Goal: Information Seeking & Learning: Check status

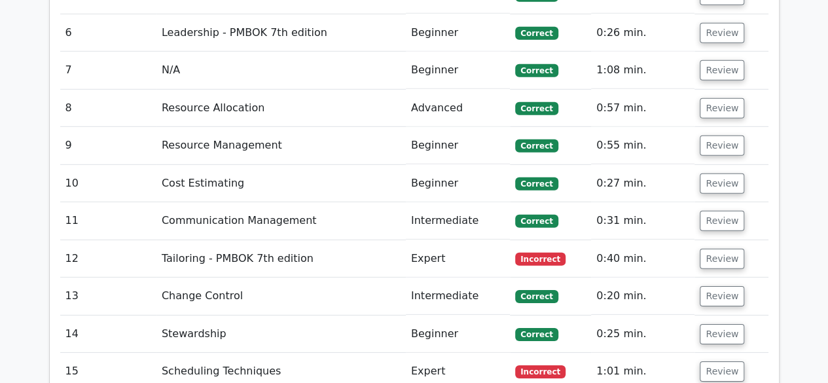
scroll to position [1963, 0]
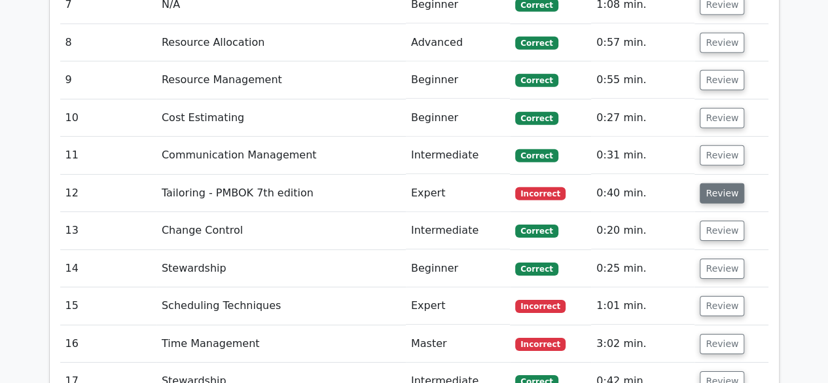
click at [712, 188] on button "Review" at bounding box center [722, 193] width 45 height 20
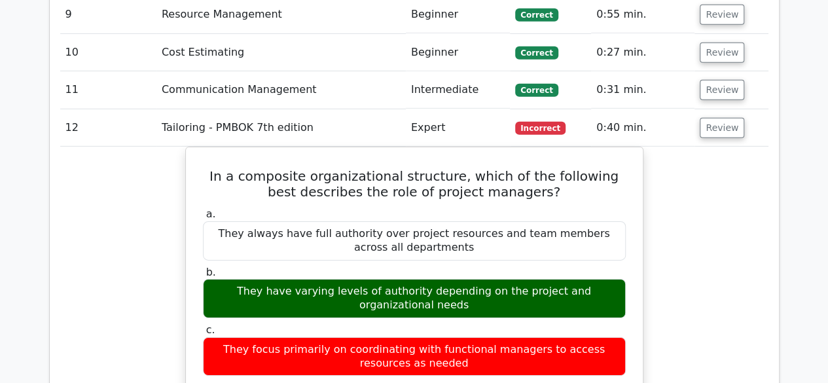
scroll to position [2094, 0]
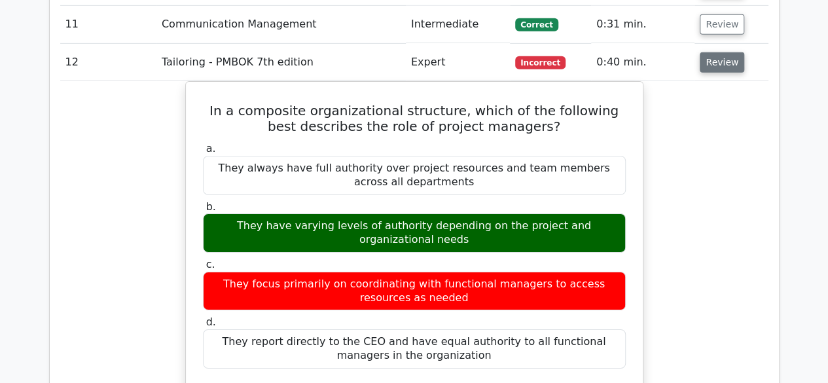
click at [716, 60] on button "Review" at bounding box center [722, 62] width 45 height 20
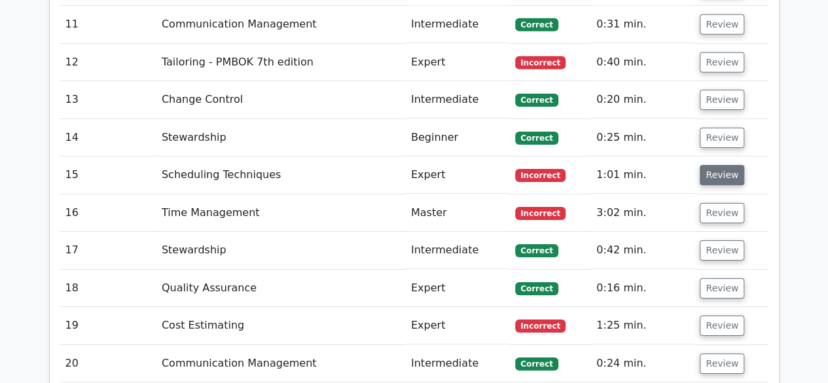
click at [713, 169] on button "Review" at bounding box center [722, 175] width 45 height 20
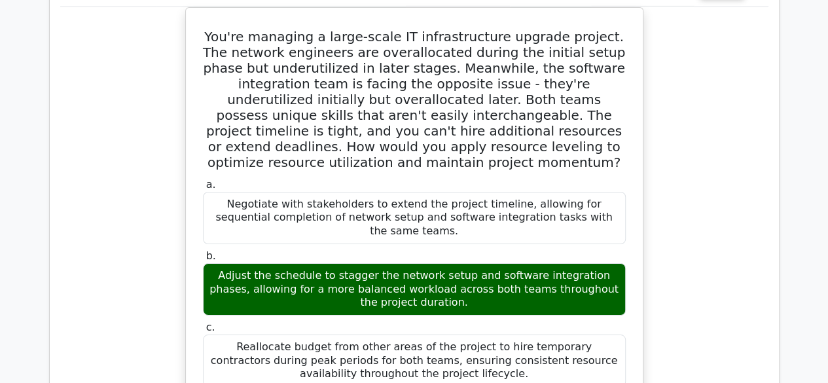
scroll to position [2160, 0]
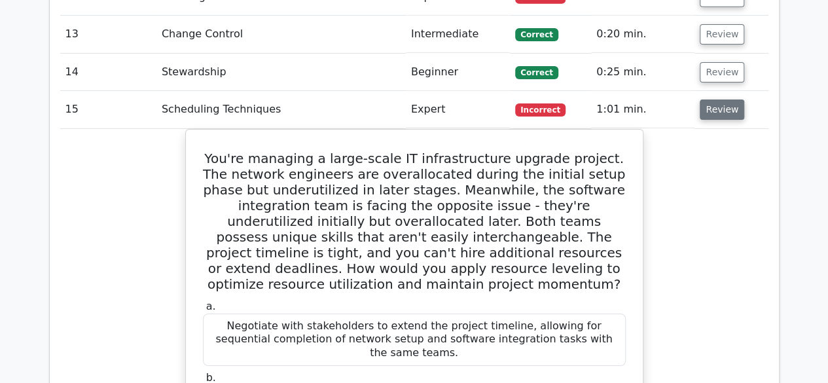
click at [719, 111] on button "Review" at bounding box center [722, 109] width 45 height 20
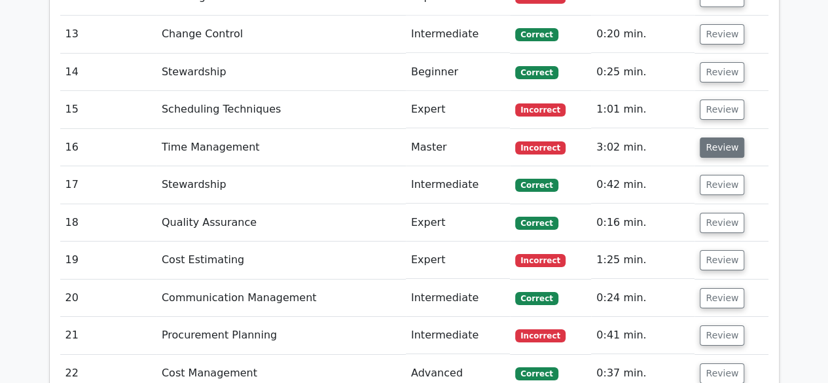
click at [709, 144] on button "Review" at bounding box center [722, 147] width 45 height 20
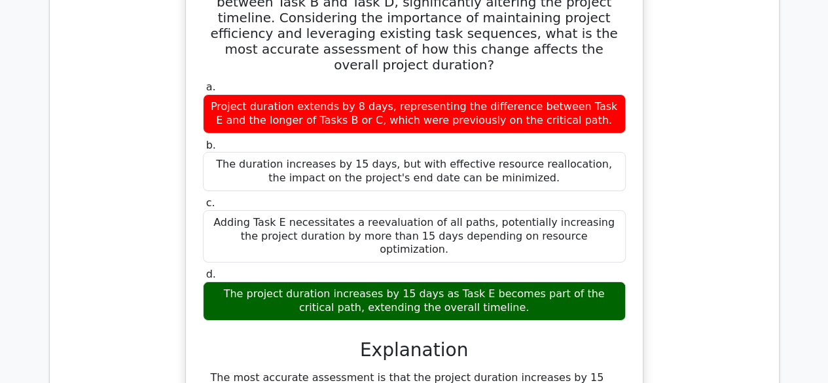
scroll to position [2291, 0]
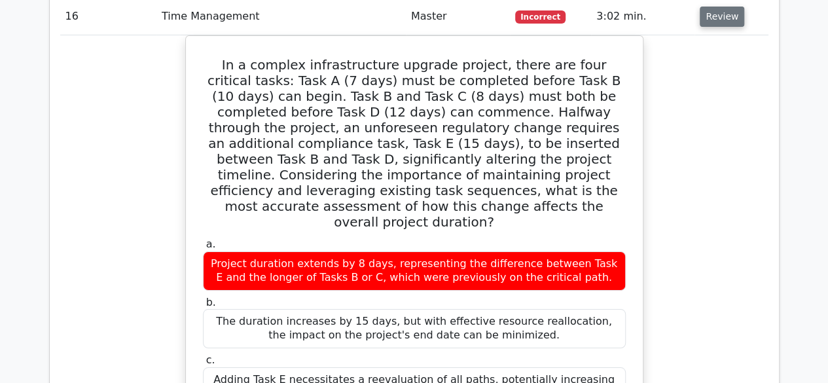
click at [703, 11] on button "Review" at bounding box center [722, 17] width 45 height 20
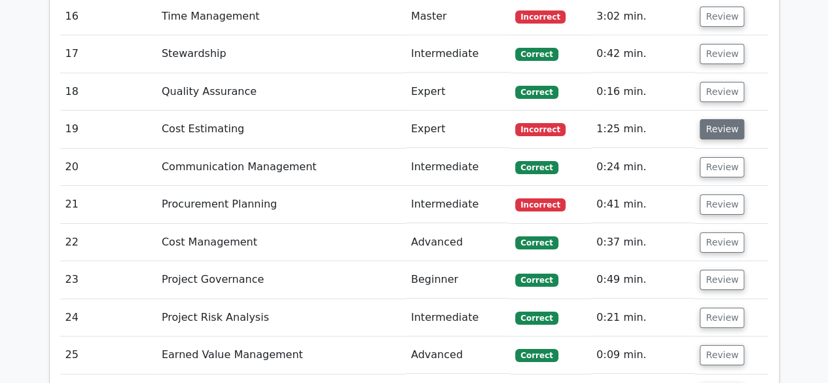
click at [704, 120] on button "Review" at bounding box center [722, 129] width 45 height 20
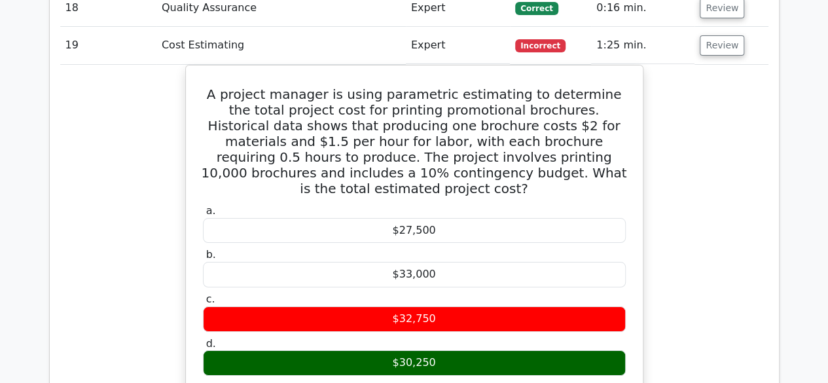
scroll to position [2356, 0]
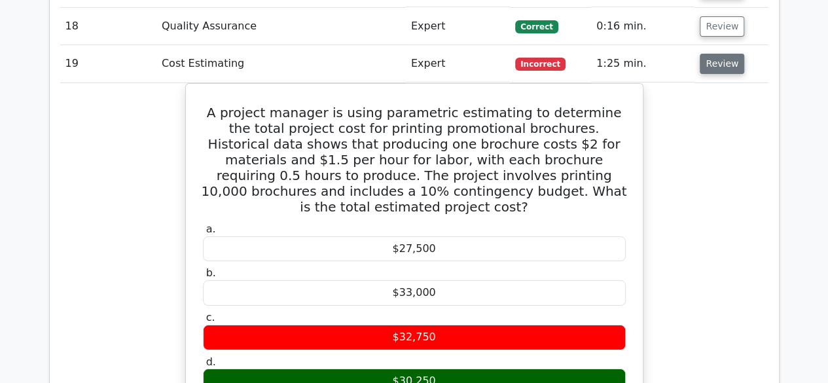
click at [705, 58] on button "Review" at bounding box center [722, 64] width 45 height 20
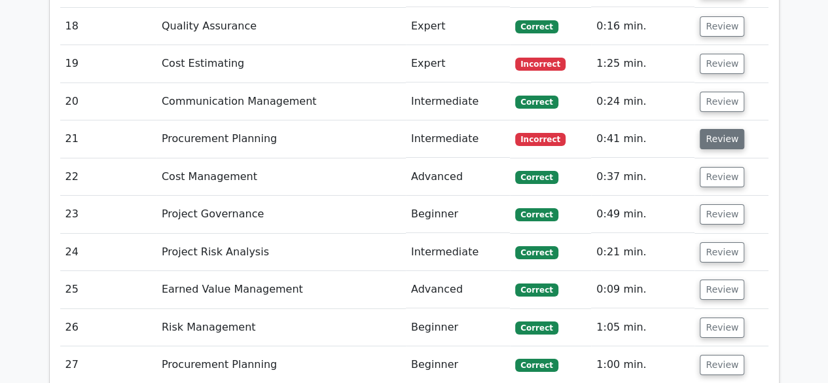
click at [726, 133] on button "Review" at bounding box center [722, 139] width 45 height 20
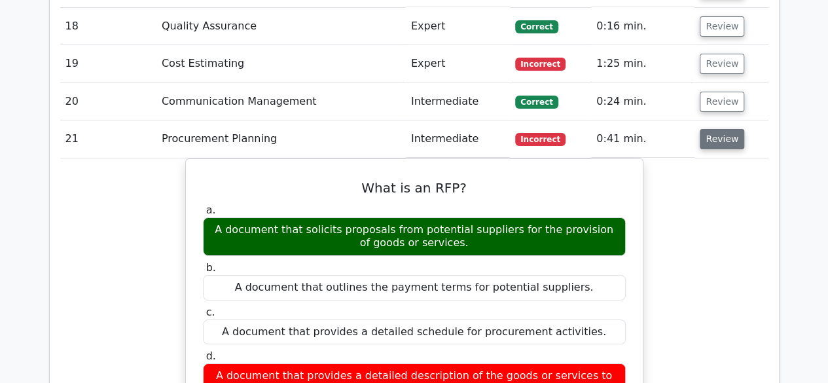
click at [726, 133] on button "Review" at bounding box center [722, 139] width 45 height 20
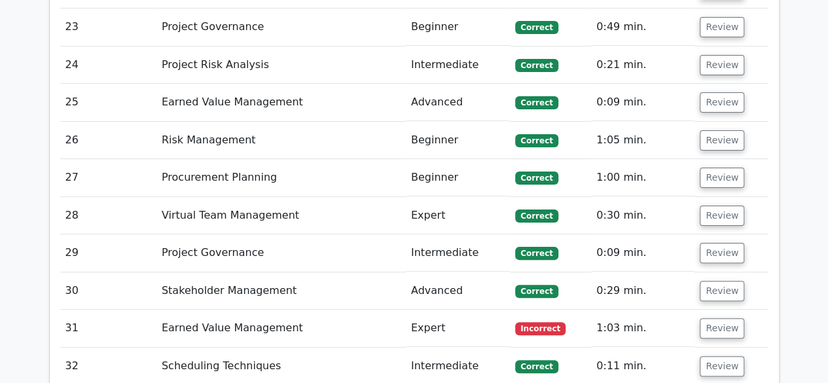
scroll to position [2618, 0]
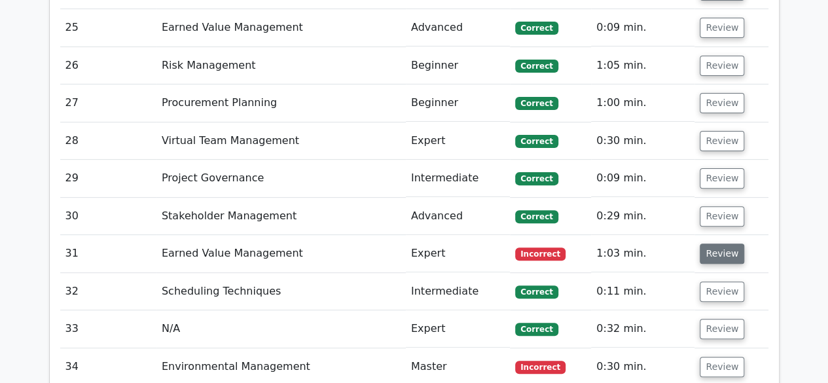
click at [716, 243] on button "Review" at bounding box center [722, 253] width 45 height 20
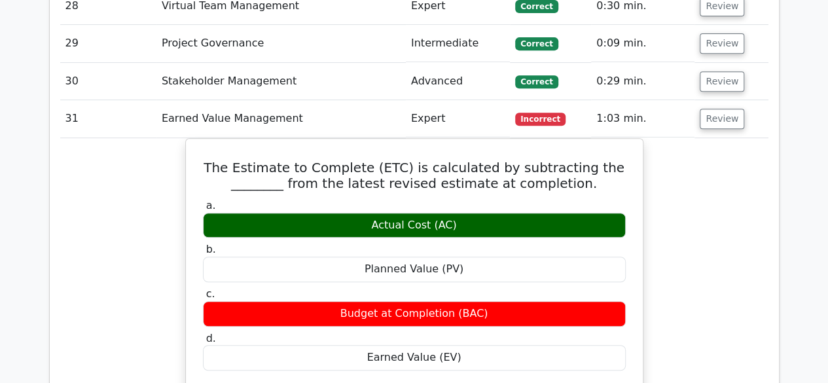
scroll to position [2749, 0]
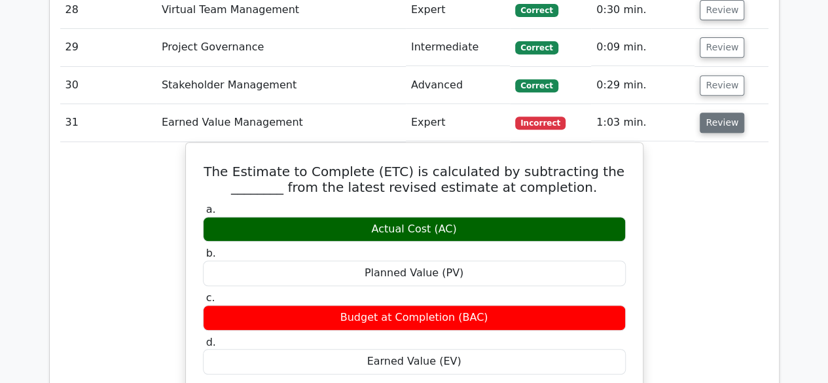
click at [717, 113] on button "Review" at bounding box center [722, 123] width 45 height 20
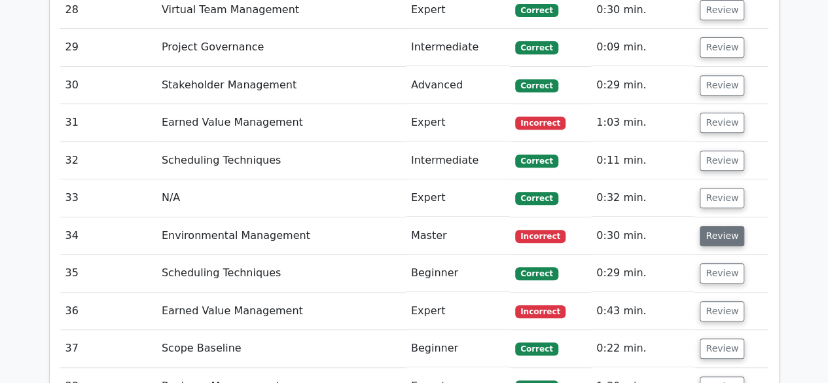
click at [716, 226] on button "Review" at bounding box center [722, 236] width 45 height 20
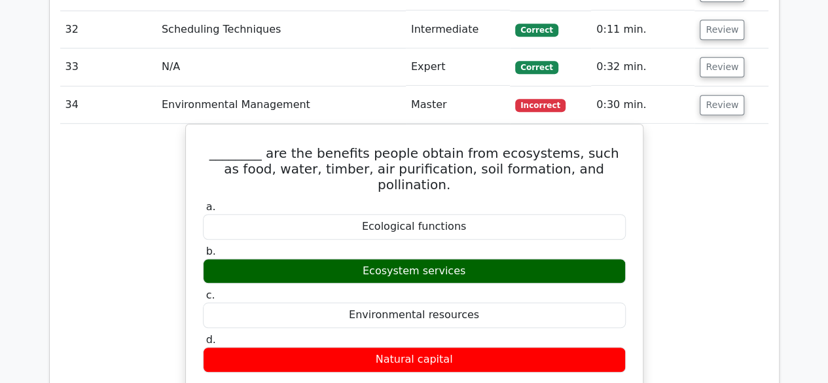
scroll to position [2945, 0]
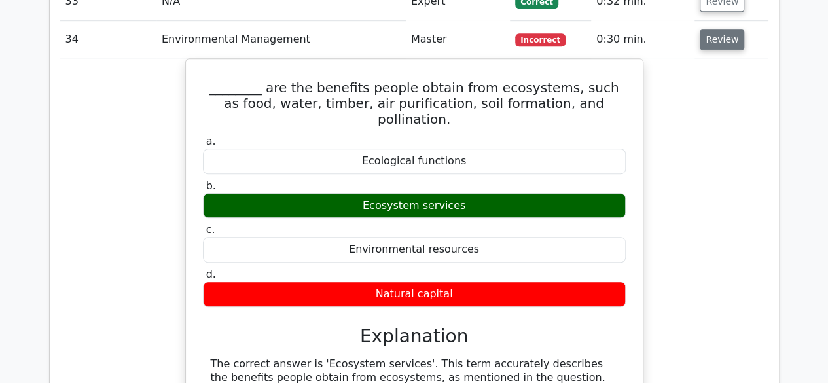
click at [717, 29] on button "Review" at bounding box center [722, 39] width 45 height 20
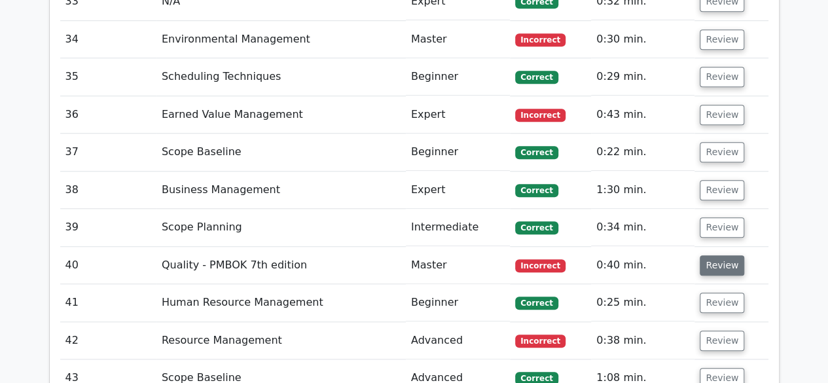
click at [713, 255] on button "Review" at bounding box center [722, 265] width 45 height 20
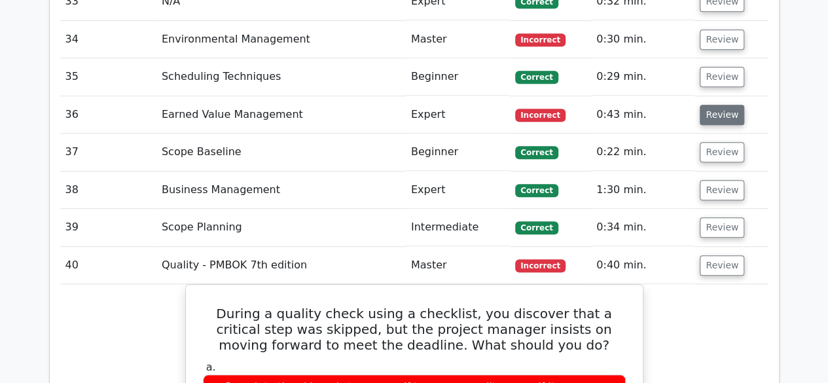
click at [713, 105] on button "Review" at bounding box center [722, 115] width 45 height 20
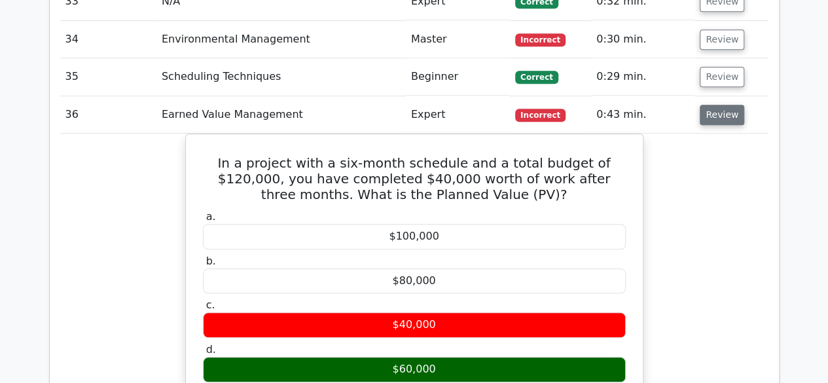
click at [713, 105] on button "Review" at bounding box center [722, 115] width 45 height 20
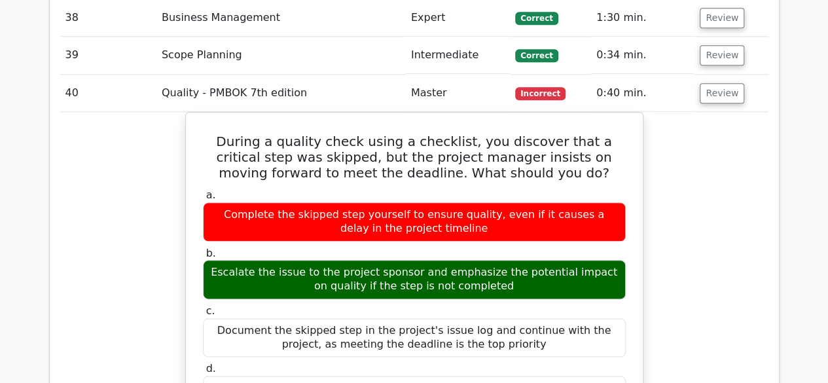
scroll to position [3141, 0]
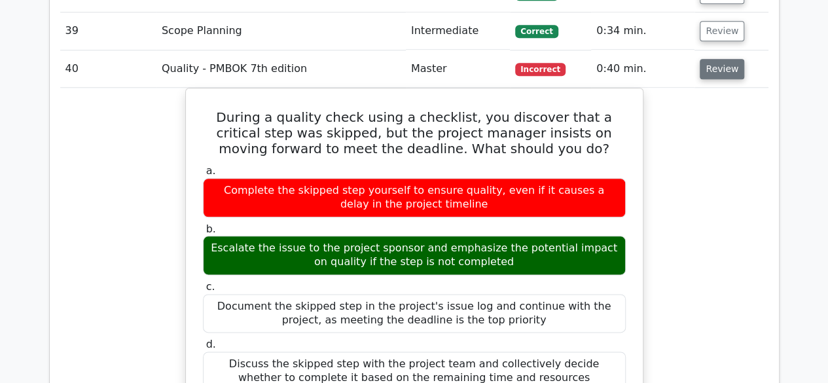
click at [721, 59] on button "Review" at bounding box center [722, 69] width 45 height 20
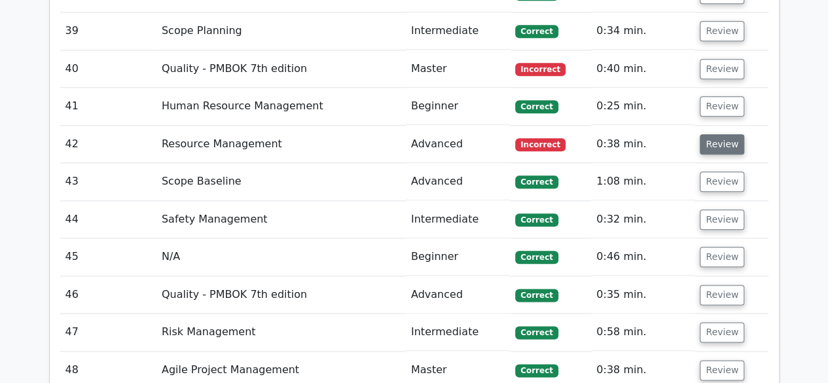
click at [722, 135] on button "Review" at bounding box center [722, 144] width 45 height 20
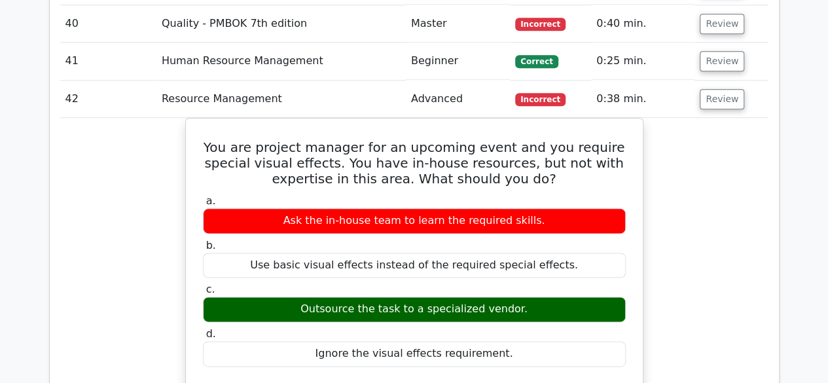
scroll to position [3207, 0]
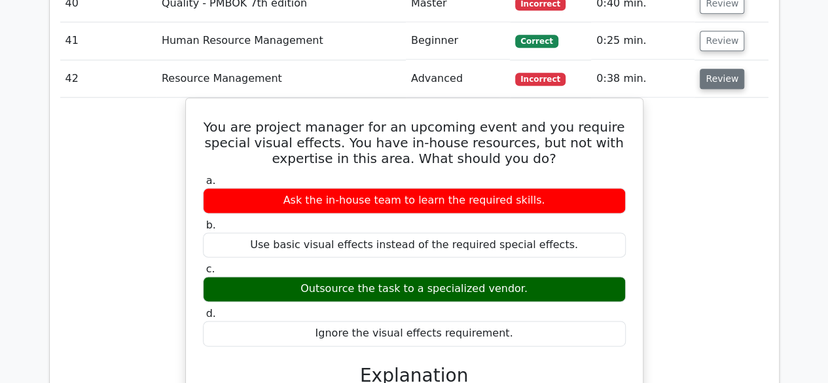
click at [727, 69] on button "Review" at bounding box center [722, 79] width 45 height 20
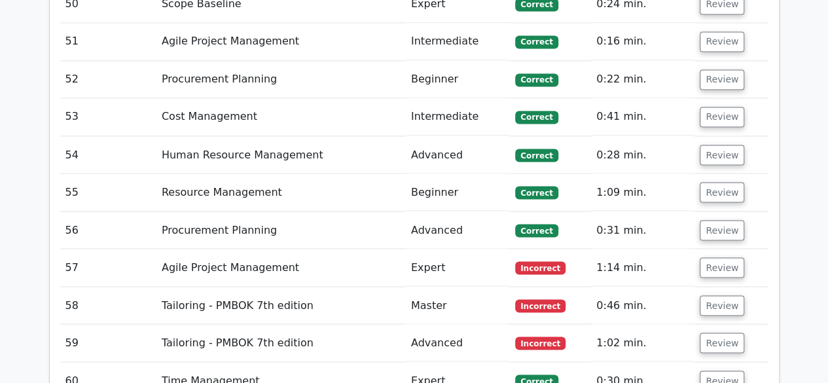
scroll to position [3599, 0]
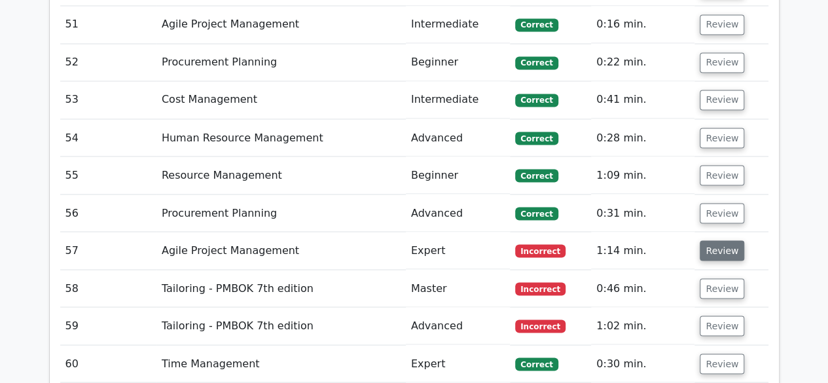
click at [724, 240] on button "Review" at bounding box center [722, 250] width 45 height 20
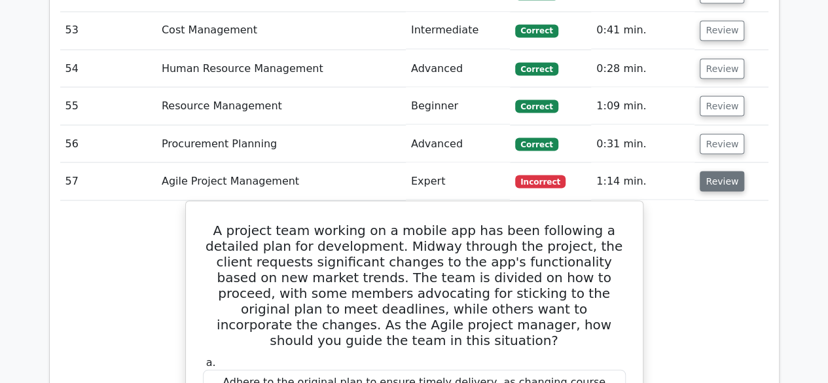
scroll to position [3730, 0]
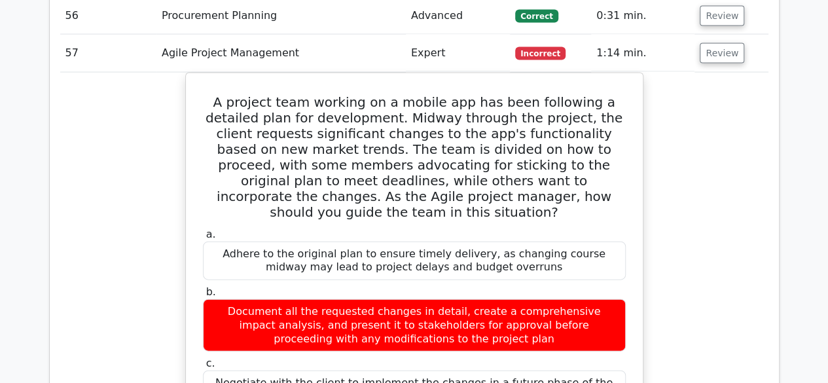
scroll to position [3796, 0]
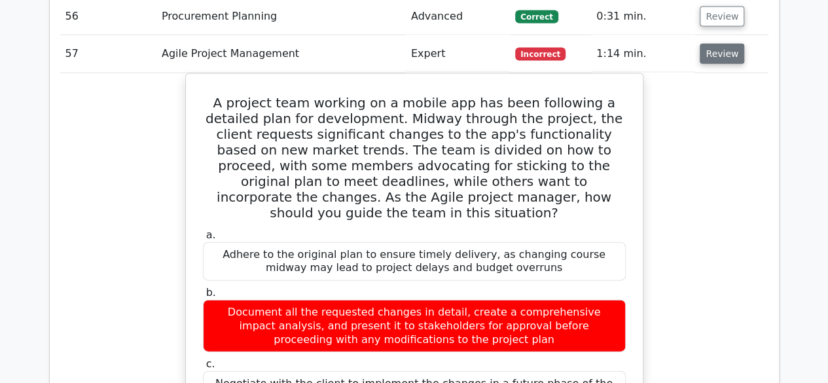
click at [709, 44] on button "Review" at bounding box center [722, 54] width 45 height 20
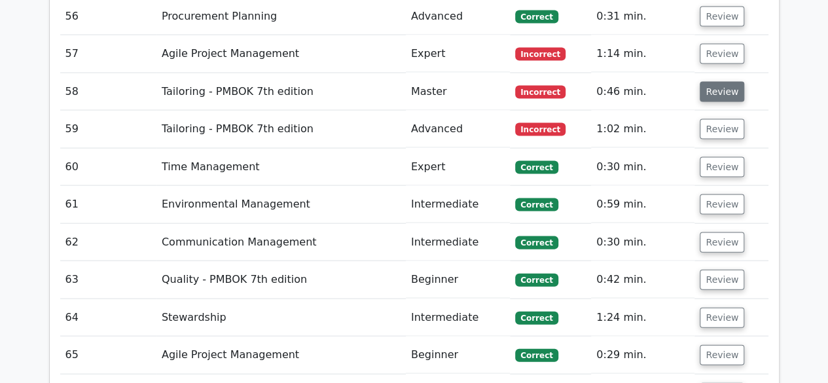
click at [718, 82] on button "Review" at bounding box center [722, 92] width 45 height 20
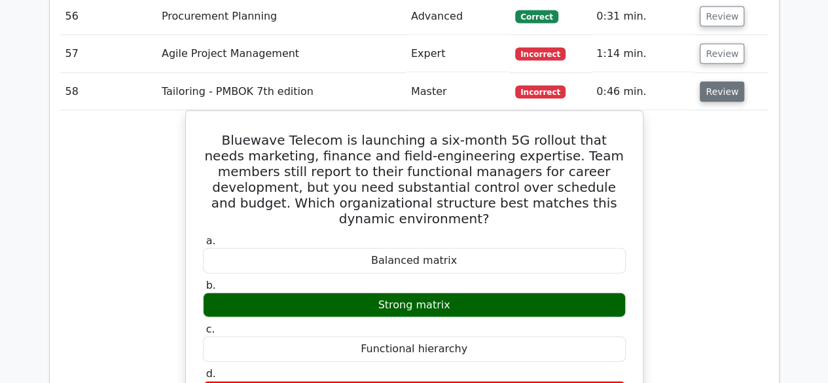
click at [733, 82] on button "Review" at bounding box center [722, 92] width 45 height 20
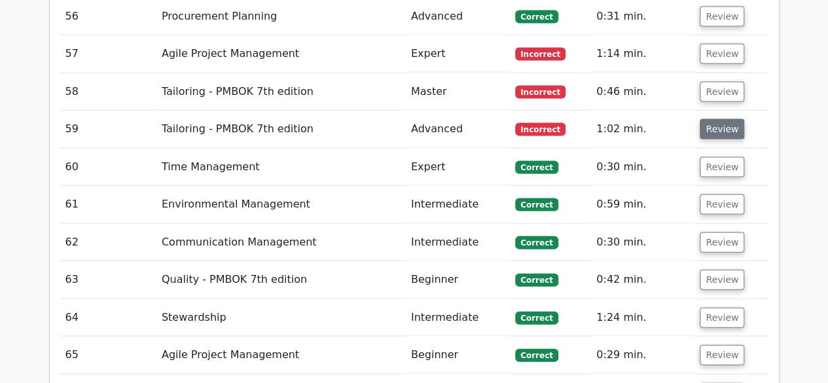
click at [717, 119] on button "Review" at bounding box center [722, 129] width 45 height 20
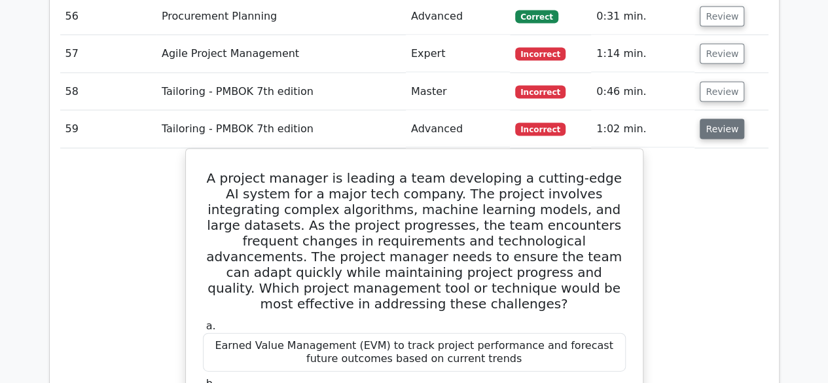
click at [715, 119] on button "Review" at bounding box center [722, 129] width 45 height 20
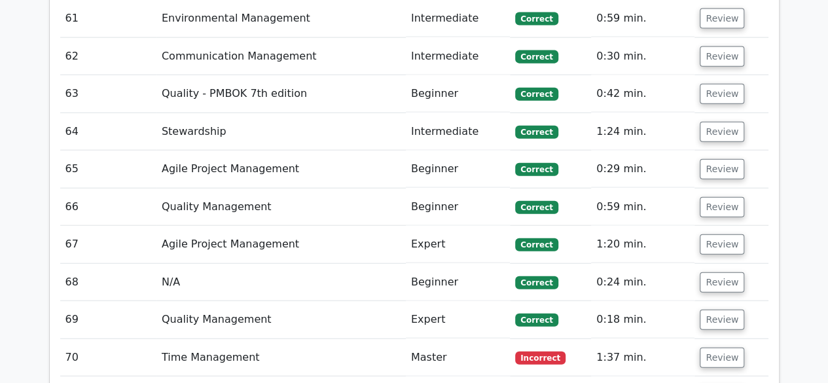
scroll to position [4123, 0]
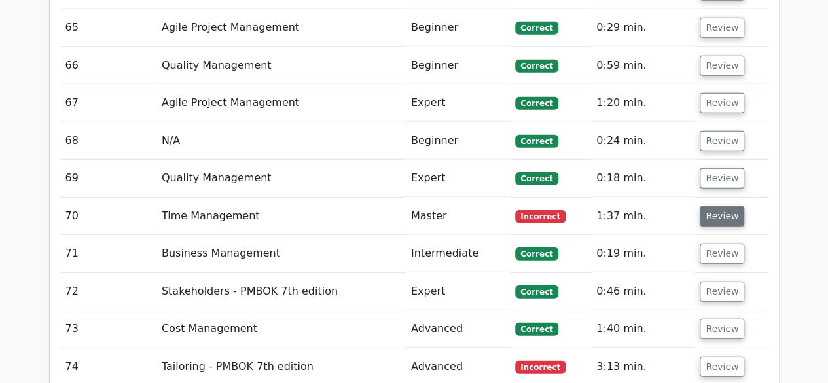
click at [724, 206] on button "Review" at bounding box center [722, 216] width 45 height 20
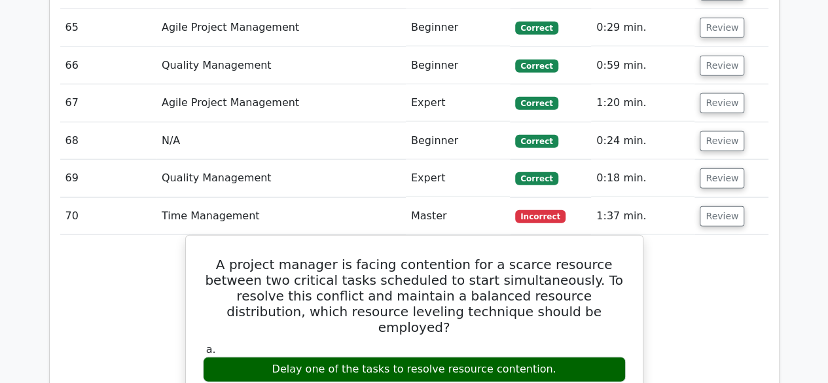
scroll to position [4188, 0]
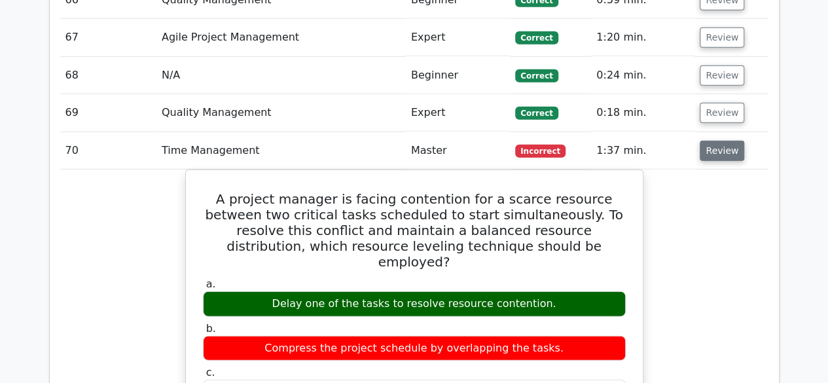
click at [722, 141] on button "Review" at bounding box center [722, 151] width 45 height 20
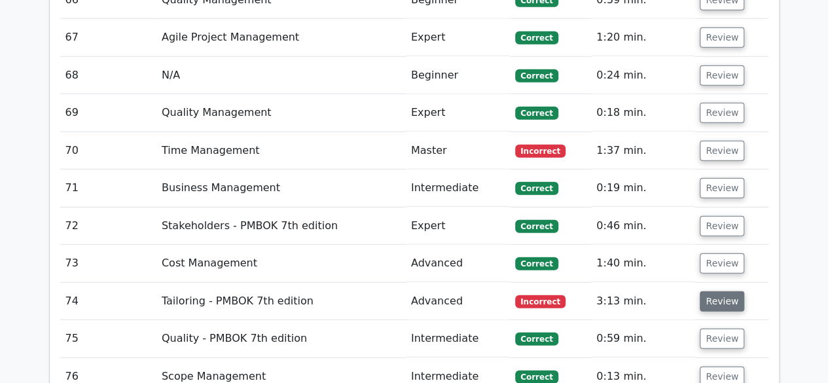
click at [729, 291] on button "Review" at bounding box center [722, 301] width 45 height 20
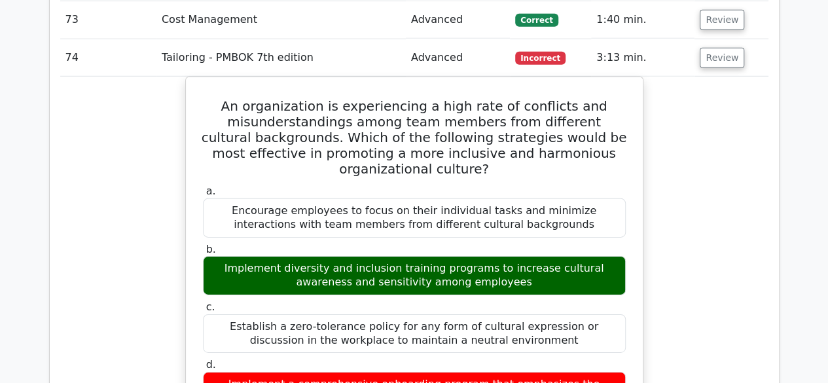
scroll to position [4450, 0]
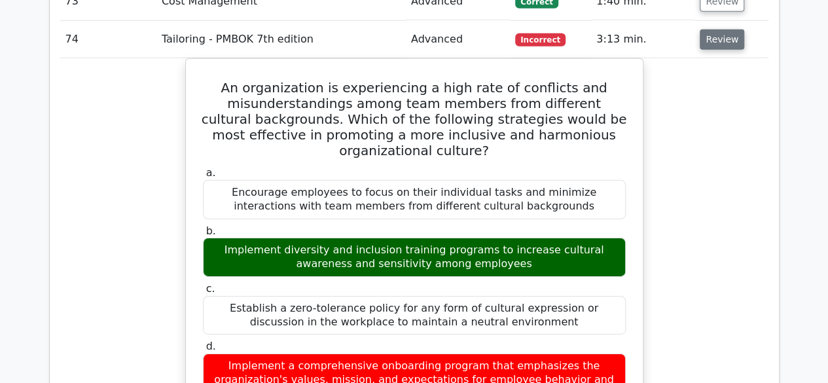
click at [719, 29] on button "Review" at bounding box center [722, 39] width 45 height 20
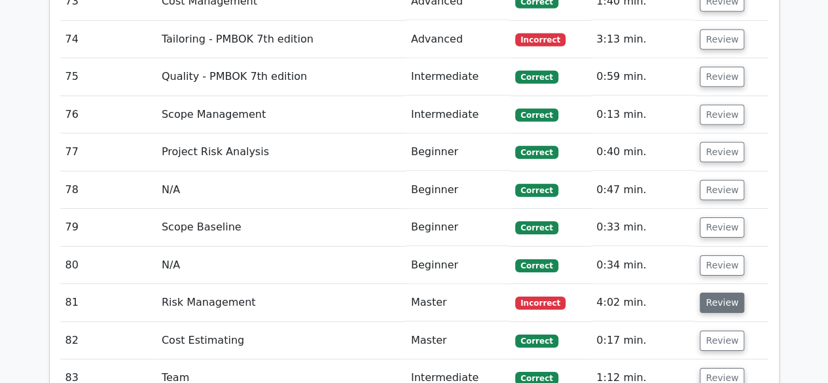
click at [723, 293] on button "Review" at bounding box center [722, 303] width 45 height 20
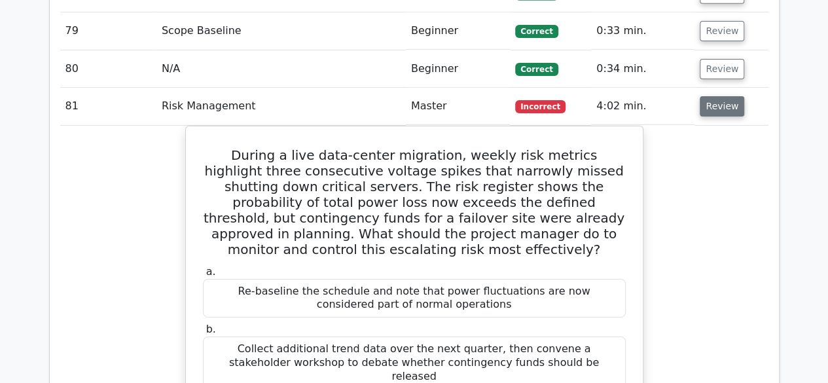
scroll to position [4712, 0]
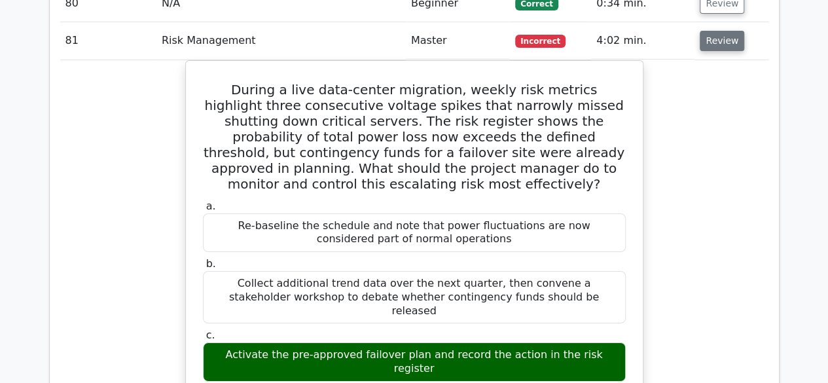
click at [726, 31] on button "Review" at bounding box center [722, 41] width 45 height 20
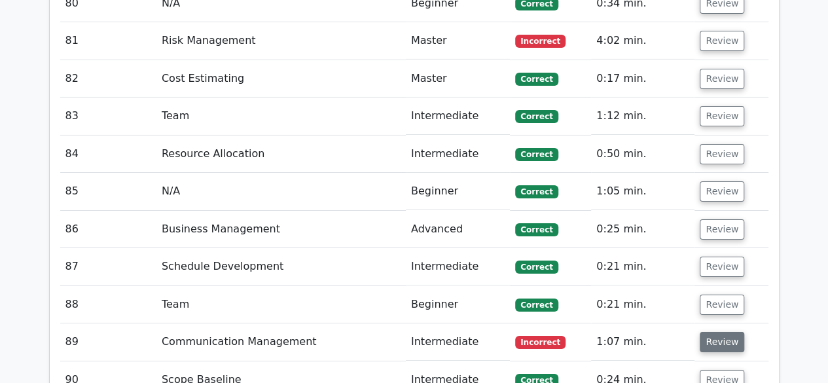
click at [710, 332] on button "Review" at bounding box center [722, 342] width 45 height 20
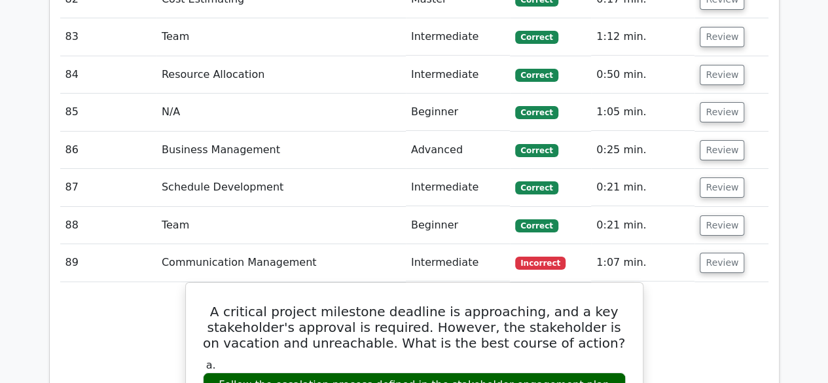
scroll to position [4908, 0]
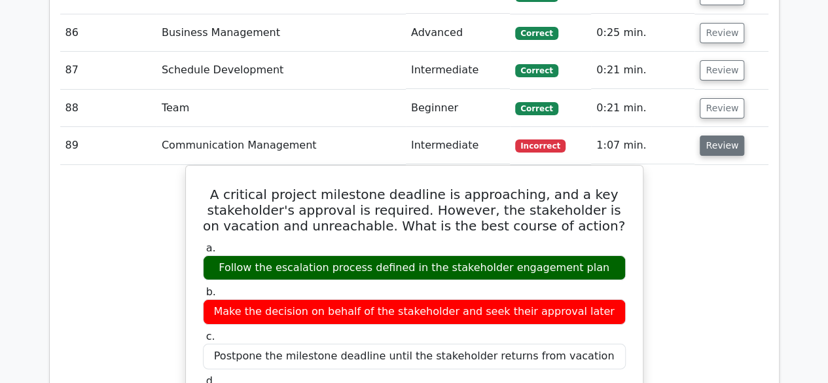
click at [726, 135] on button "Review" at bounding box center [722, 145] width 45 height 20
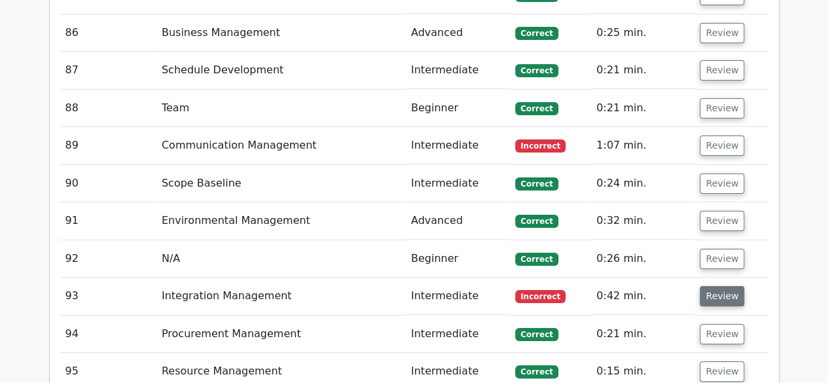
click at [711, 286] on button "Review" at bounding box center [722, 296] width 45 height 20
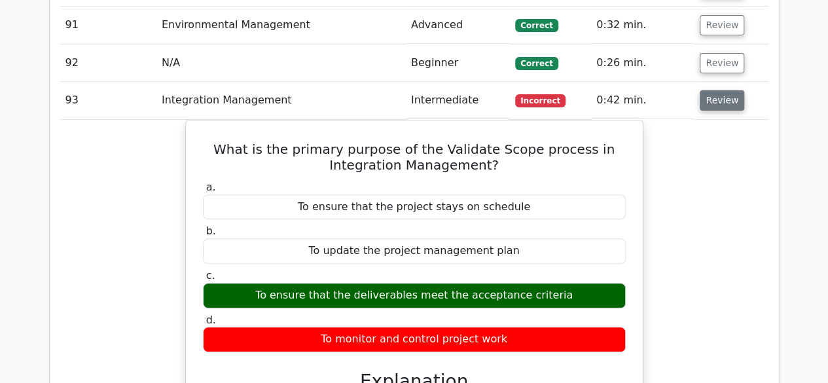
scroll to position [5105, 0]
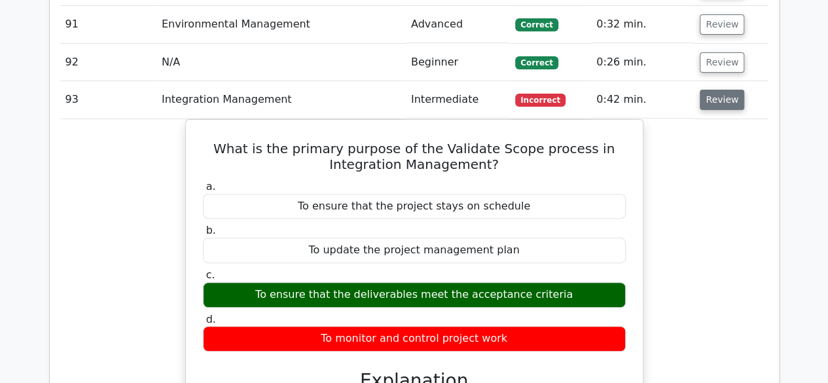
click at [720, 90] on button "Review" at bounding box center [722, 100] width 45 height 20
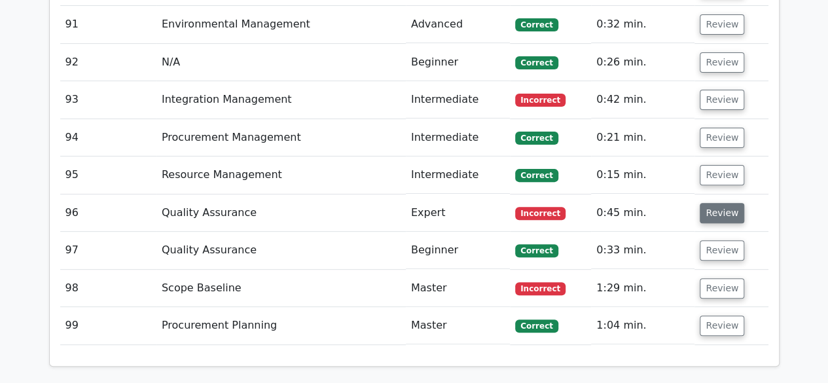
click at [729, 203] on button "Review" at bounding box center [722, 213] width 45 height 20
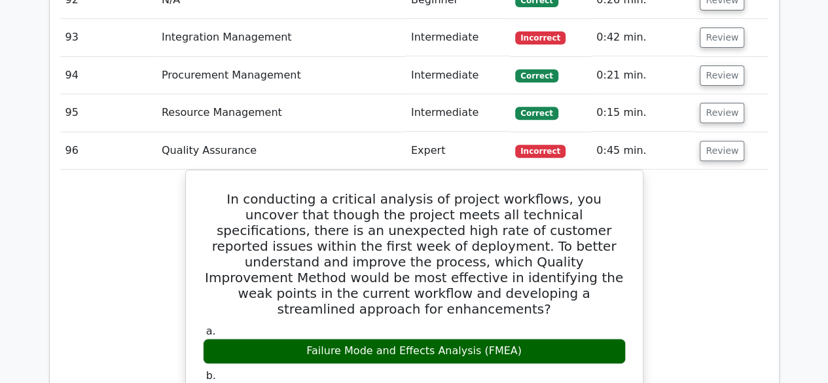
scroll to position [5235, 0]
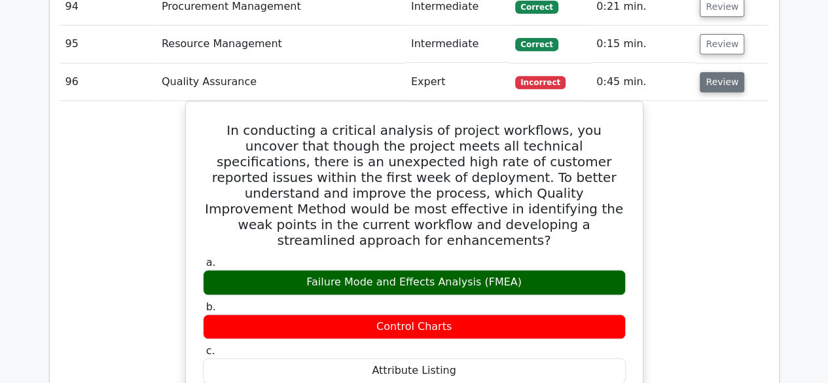
click at [725, 72] on button "Review" at bounding box center [722, 82] width 45 height 20
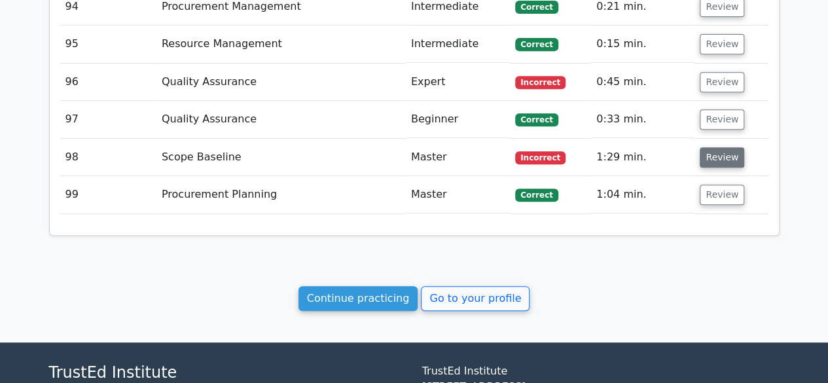
click at [713, 147] on button "Review" at bounding box center [722, 157] width 45 height 20
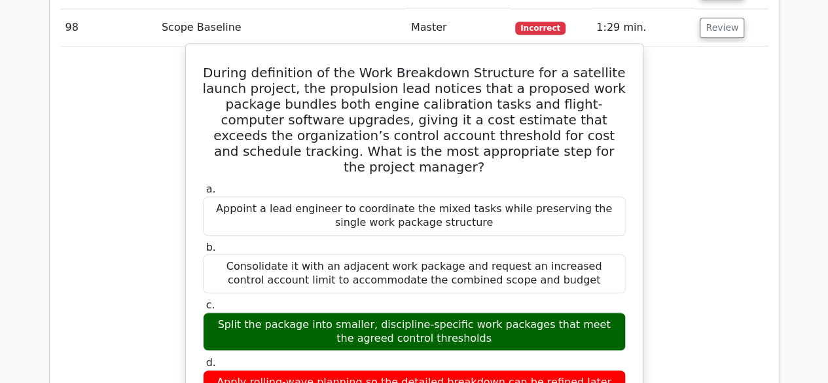
scroll to position [5301, 0]
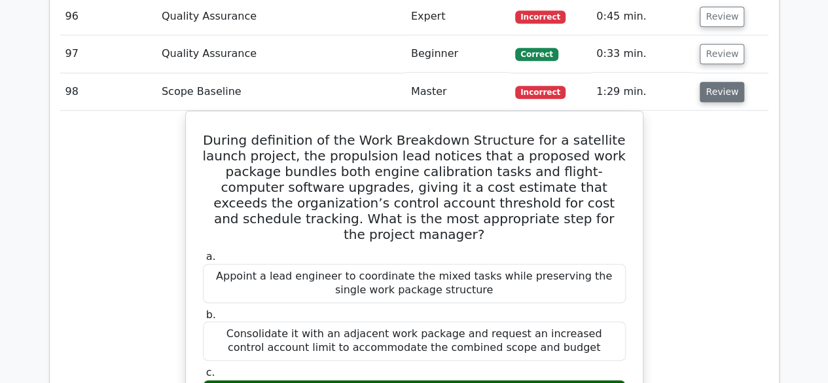
click at [729, 82] on button "Review" at bounding box center [722, 92] width 45 height 20
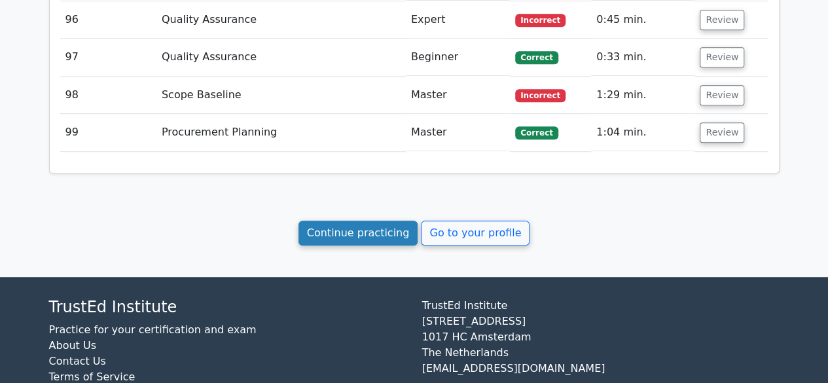
click at [327, 221] on link "Continue practicing" at bounding box center [358, 233] width 120 height 25
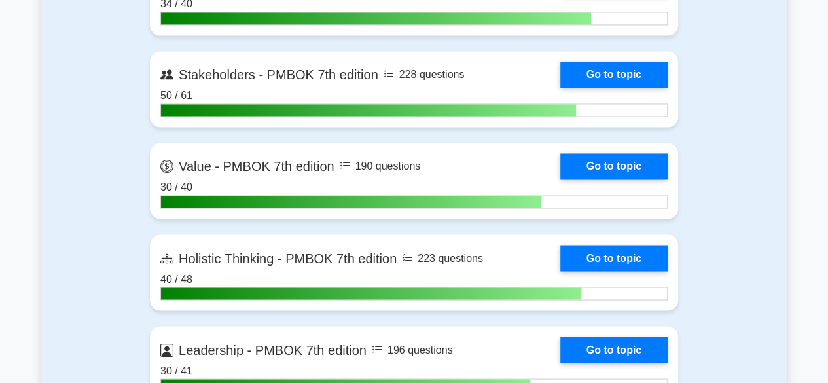
scroll to position [3448, 0]
